Goal: Entertainment & Leisure: Consume media (video, audio)

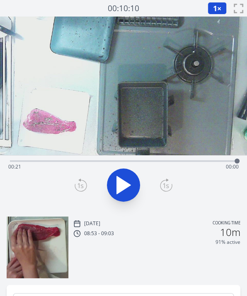
click at [172, 160] on div "Time elapsed: 00:21 Time remaining: 00:00" at bounding box center [123, 166] width 230 height 13
drag, startPoint x: 172, startPoint y: 158, endPoint x: 150, endPoint y: 162, distance: 22.2
click at [150, 162] on div at bounding box center [150, 161] width 12 height 12
click at [150, 159] on div at bounding box center [149, 161] width 5 height 5
click at [149, 160] on div at bounding box center [149, 161] width 5 height 5
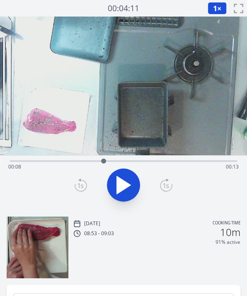
drag, startPoint x: 149, startPoint y: 160, endPoint x: 104, endPoint y: 160, distance: 45.2
click at [104, 160] on div at bounding box center [103, 161] width 5 height 5
drag, startPoint x: 104, startPoint y: 160, endPoint x: 80, endPoint y: 165, distance: 24.0
click at [80, 165] on div at bounding box center [80, 161] width 12 height 12
click at [118, 182] on icon at bounding box center [124, 185] width 14 height 17
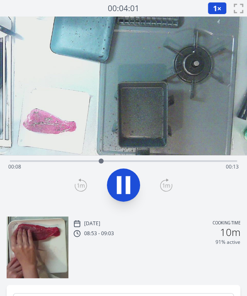
click at [118, 182] on icon at bounding box center [119, 186] width 5 height 18
click at [176, 203] on div at bounding box center [123, 185] width 237 height 40
drag, startPoint x: 100, startPoint y: 162, endPoint x: 87, endPoint y: 160, distance: 13.4
click at [87, 160] on div at bounding box center [86, 161] width 5 height 5
drag, startPoint x: 87, startPoint y: 160, endPoint x: 68, endPoint y: 165, distance: 18.8
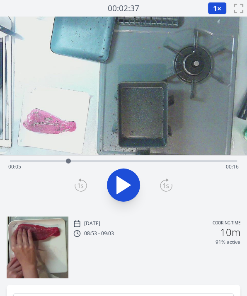
click at [68, 165] on div at bounding box center [68, 161] width 12 height 12
drag, startPoint x: 73, startPoint y: 160, endPoint x: 161, endPoint y: 164, distance: 88.8
click at [161, 164] on div at bounding box center [161, 161] width 12 height 12
drag, startPoint x: 162, startPoint y: 163, endPoint x: 151, endPoint y: 165, distance: 10.6
click at [151, 165] on div at bounding box center [151, 161] width 12 height 12
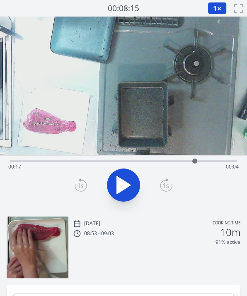
drag, startPoint x: 153, startPoint y: 160, endPoint x: 196, endPoint y: 164, distance: 44.1
click at [196, 164] on div at bounding box center [195, 161] width 12 height 12
click at [118, 184] on icon at bounding box center [119, 186] width 5 height 18
drag, startPoint x: 219, startPoint y: 161, endPoint x: 213, endPoint y: 162, distance: 5.9
click at [213, 162] on div at bounding box center [213, 161] width 5 height 5
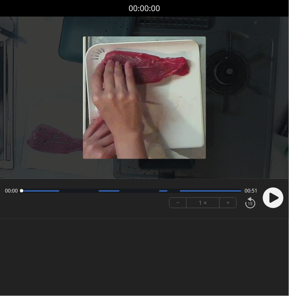
click at [275, 199] on icon at bounding box center [273, 198] width 9 height 10
click at [266, 193] on circle at bounding box center [273, 198] width 21 height 21
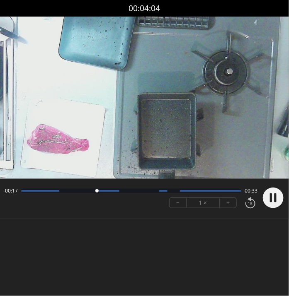
click at [203, 61] on video at bounding box center [144, 98] width 289 height 162
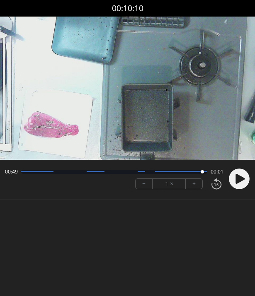
click at [202, 171] on div at bounding box center [202, 171] width 3 height 3
click at [241, 181] on icon at bounding box center [239, 179] width 9 height 10
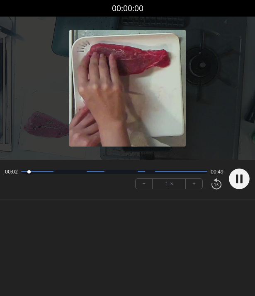
click at [232, 181] on circle at bounding box center [239, 179] width 21 height 21
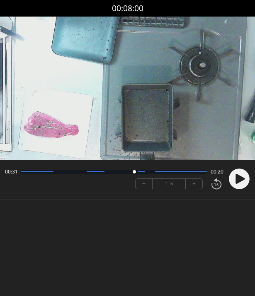
drag, startPoint x: 29, startPoint y: 169, endPoint x: 135, endPoint y: 173, distance: 105.8
click at [135, 173] on div at bounding box center [133, 172] width 11 height 11
drag, startPoint x: 138, startPoint y: 170, endPoint x: 157, endPoint y: 174, distance: 19.1
click at [157, 174] on div at bounding box center [155, 172] width 11 height 11
drag, startPoint x: 157, startPoint y: 174, endPoint x: 134, endPoint y: 169, distance: 23.7
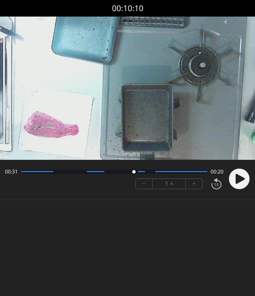
click at [134, 169] on div at bounding box center [133, 172] width 11 height 11
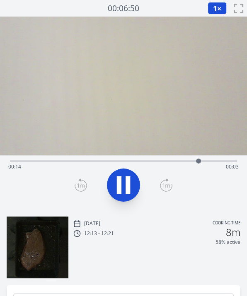
click at [131, 189] on icon at bounding box center [123, 185] width 23 height 23
drag, startPoint x: 202, startPoint y: 161, endPoint x: 186, endPoint y: 164, distance: 15.5
click at [186, 164] on div at bounding box center [186, 161] width 12 height 12
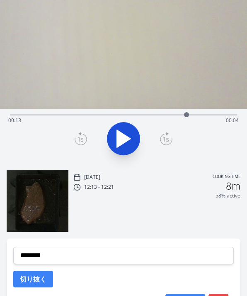
scroll to position [48, 0]
